Goal: Task Accomplishment & Management: Complete application form

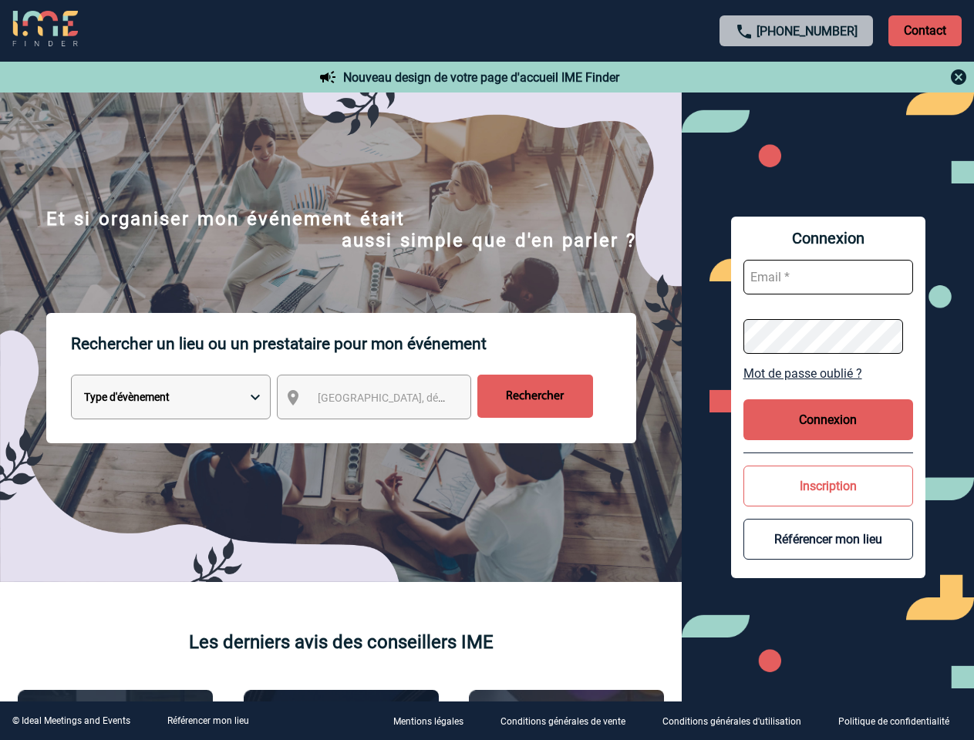
click at [486, 370] on p "Rechercher un lieu ou un prestataire pour mon événement" at bounding box center [353, 344] width 565 height 62
click at [924, 30] on p "Contact" at bounding box center [924, 30] width 73 height 31
click at [796, 77] on div at bounding box center [796, 77] width 343 height 19
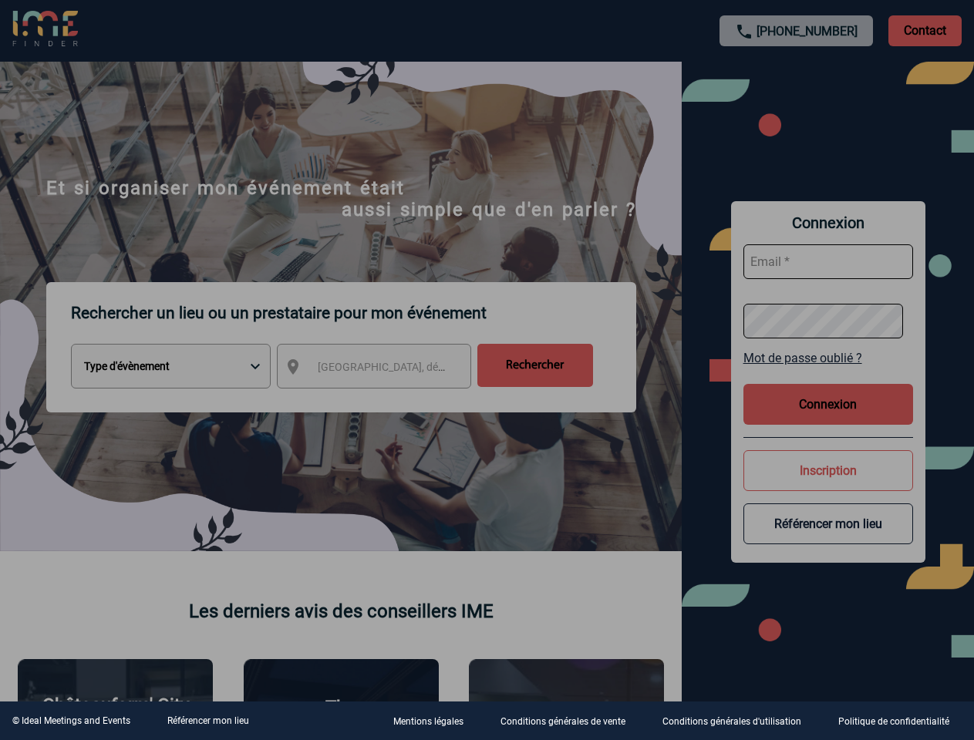
click at [388, 400] on div at bounding box center [487, 370] width 974 height 740
click at [828, 373] on div at bounding box center [487, 370] width 974 height 740
click at [828, 419] on div at bounding box center [487, 370] width 974 height 740
click at [828, 486] on div at bounding box center [487, 370] width 974 height 740
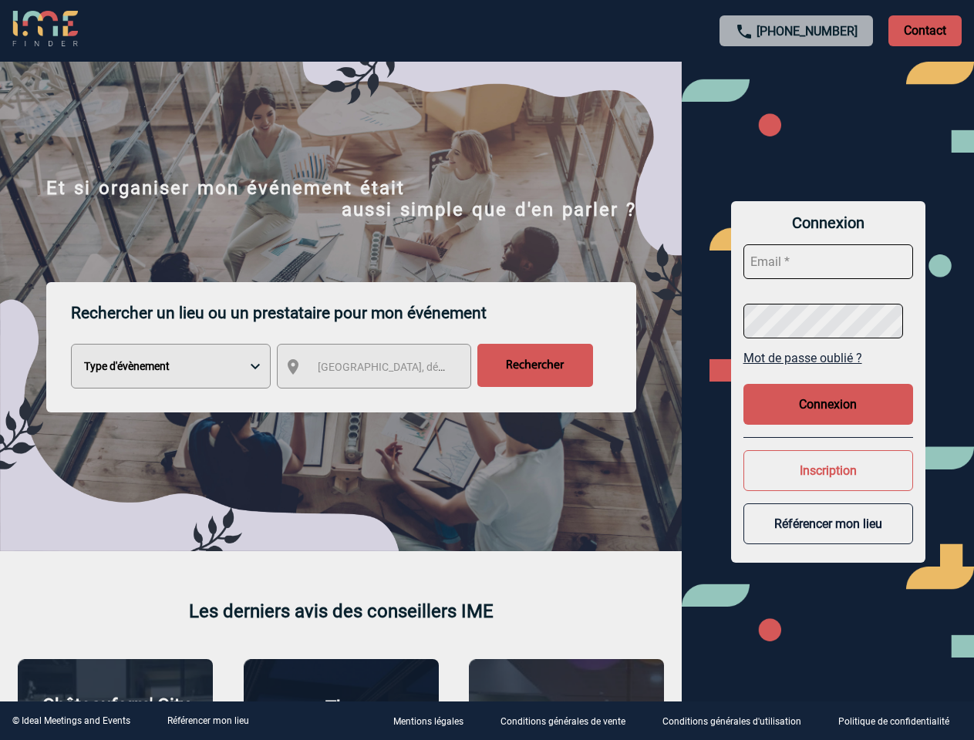
click at [828, 539] on button "Référencer mon lieu" at bounding box center [828, 523] width 170 height 41
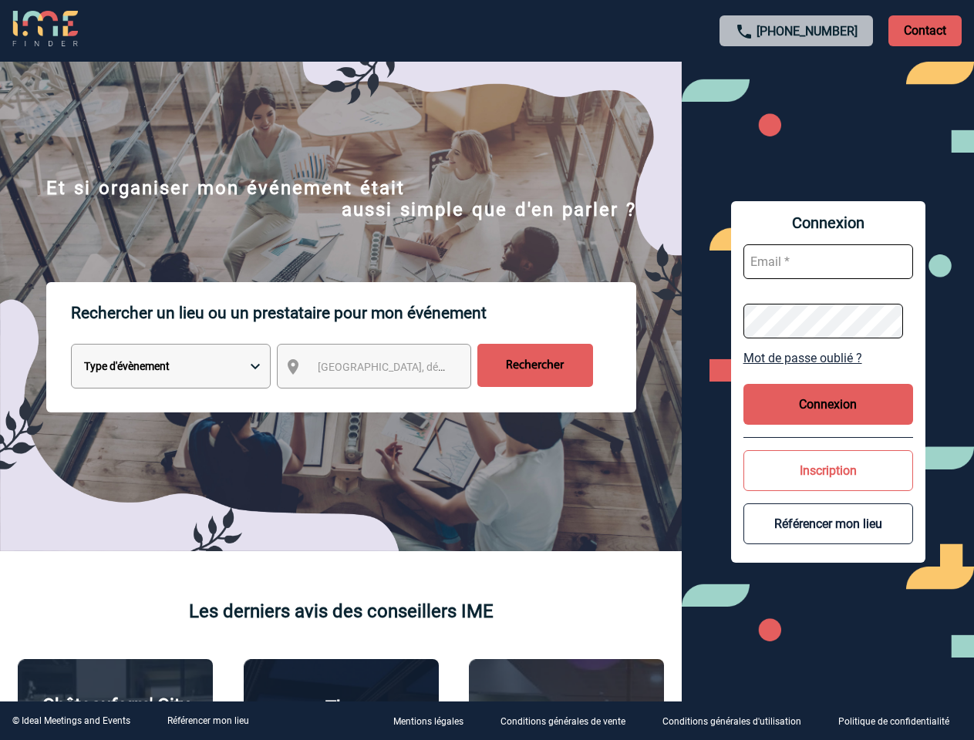
click at [207, 721] on link "Référencer mon lieu" at bounding box center [208, 720] width 82 height 11
